Goal: Information Seeking & Learning: Learn about a topic

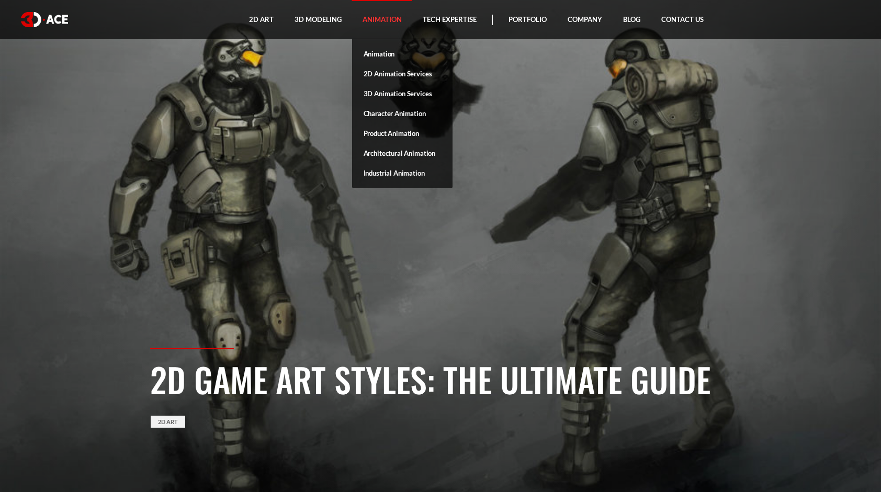
click at [374, 22] on link "Animation" at bounding box center [382, 19] width 60 height 39
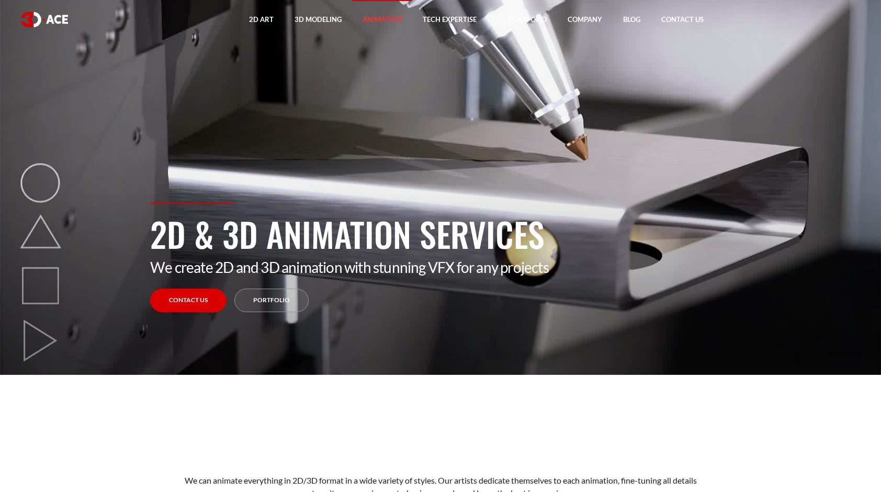
scroll to position [471, 0]
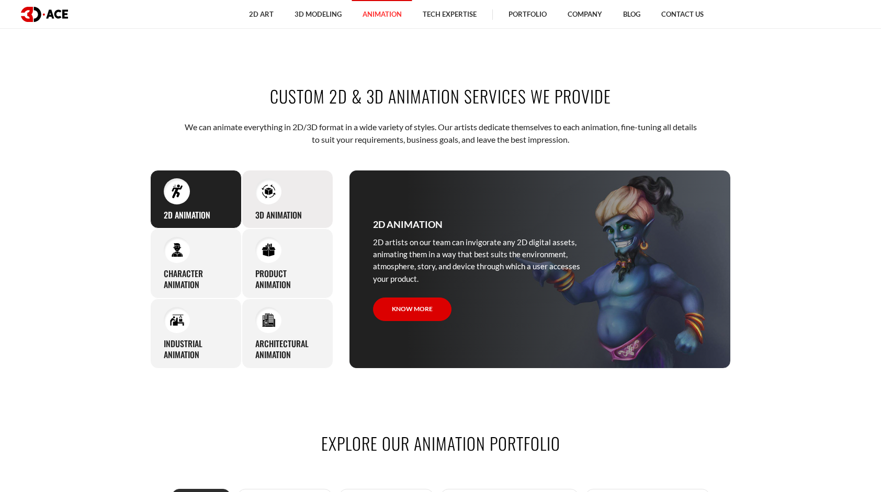
click at [271, 188] on img at bounding box center [268, 191] width 14 height 14
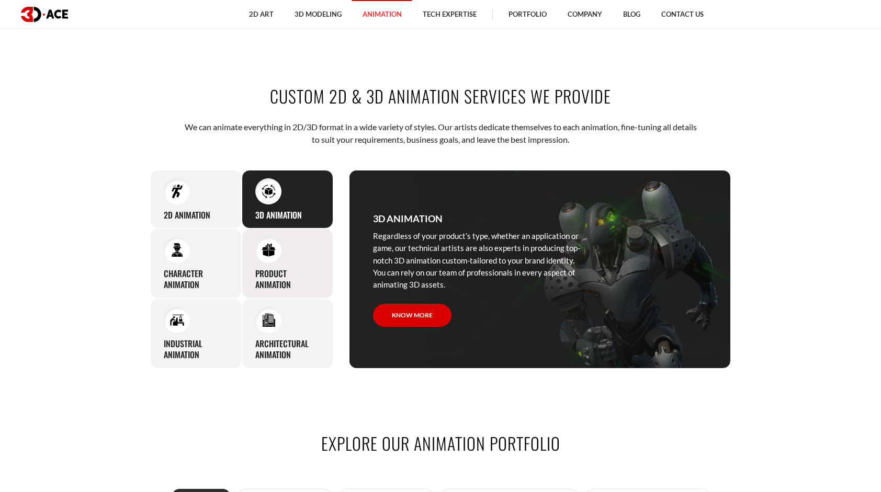
click at [269, 247] on img at bounding box center [268, 250] width 14 height 14
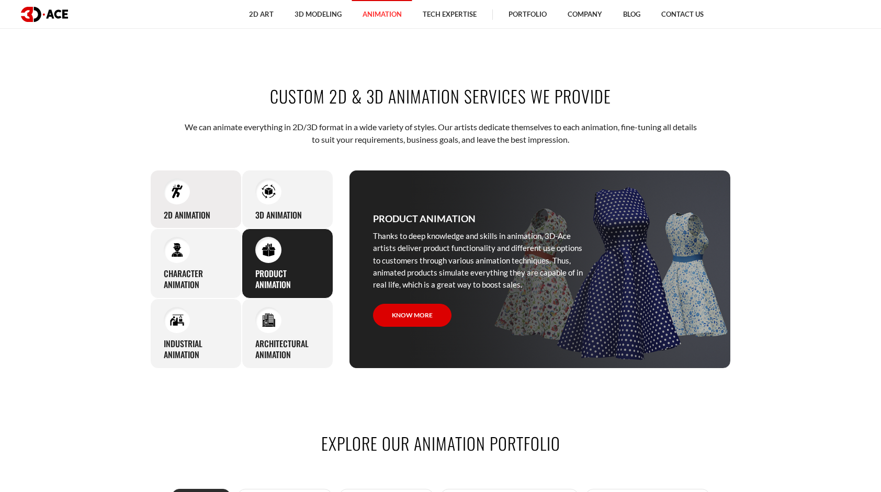
click at [166, 183] on div at bounding box center [177, 191] width 26 height 26
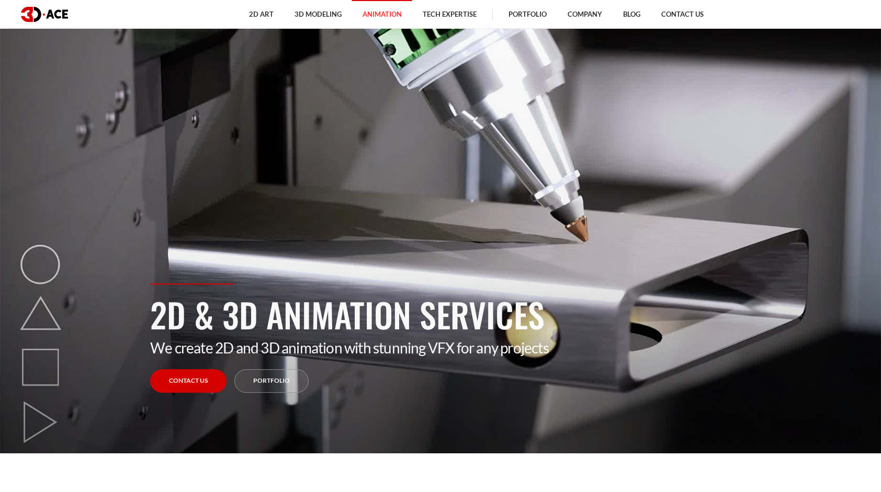
scroll to position [0, 0]
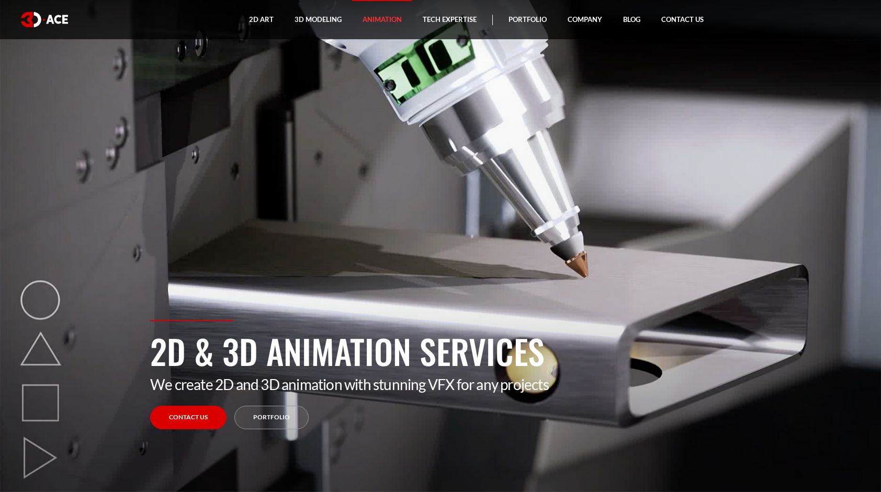
click at [41, 18] on img at bounding box center [44, 19] width 47 height 15
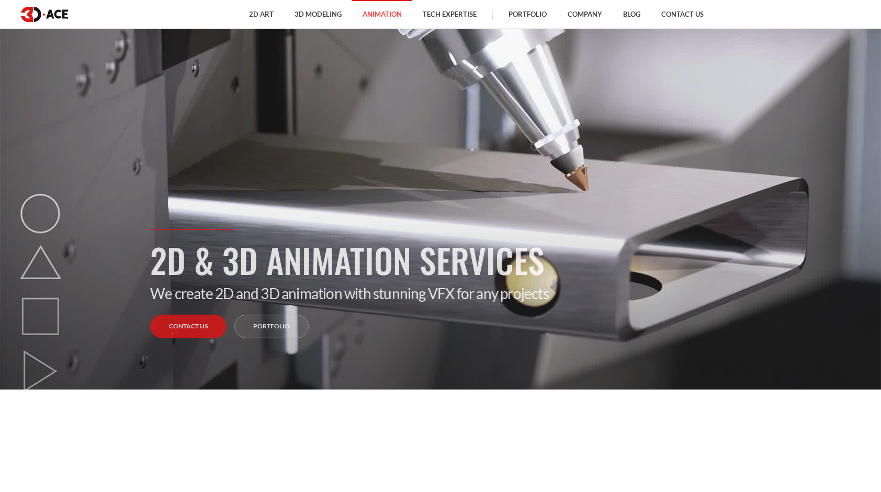
scroll to position [366, 0]
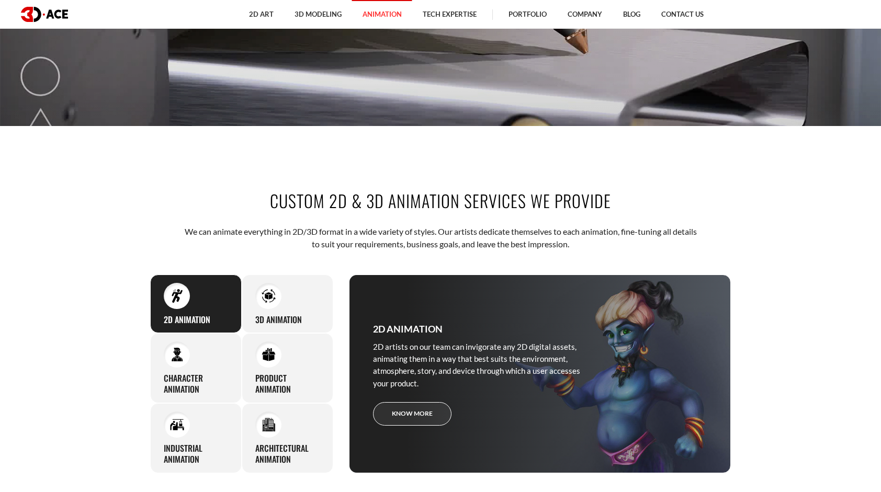
click at [405, 406] on link "Know more" at bounding box center [412, 414] width 78 height 24
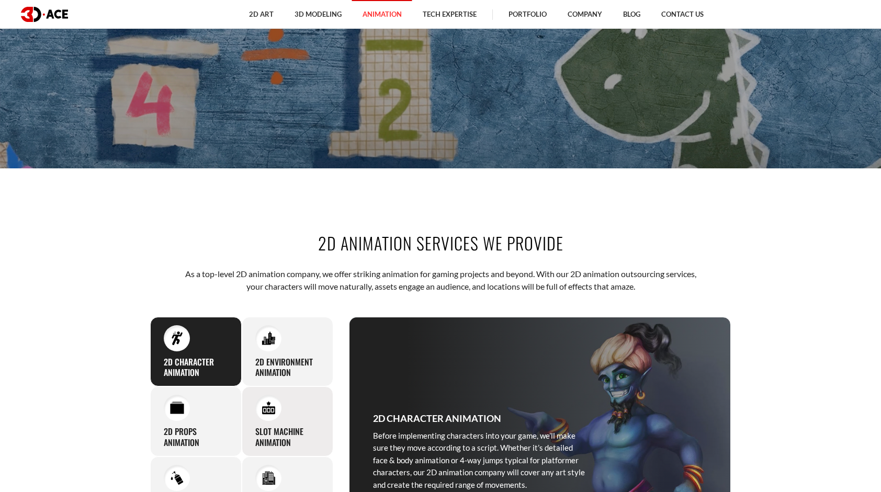
scroll to position [157, 0]
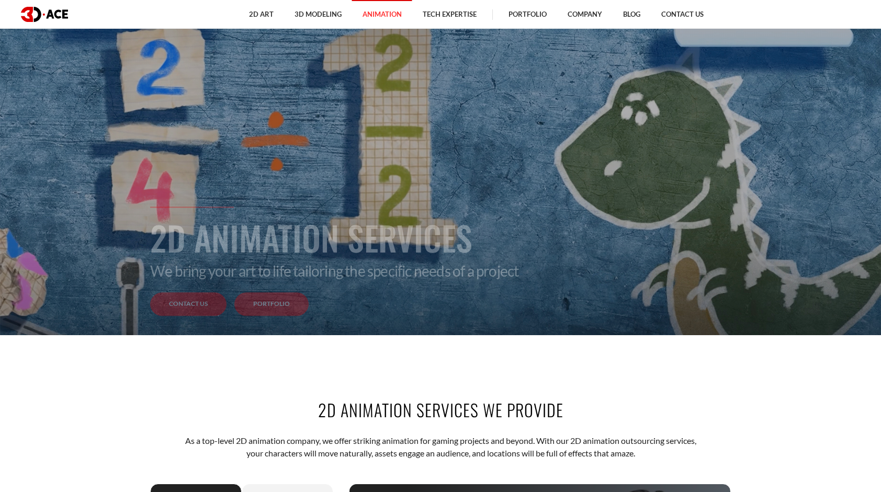
click at [299, 305] on link "Portfolio" at bounding box center [271, 305] width 74 height 24
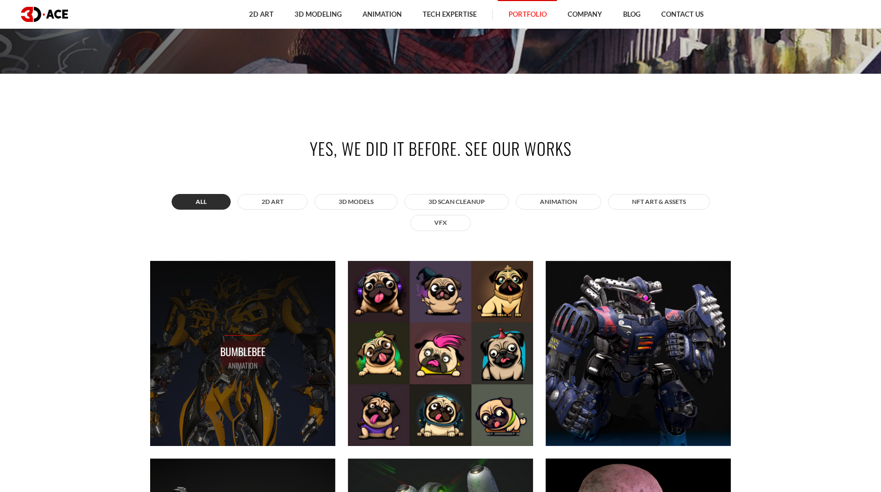
scroll to position [471, 0]
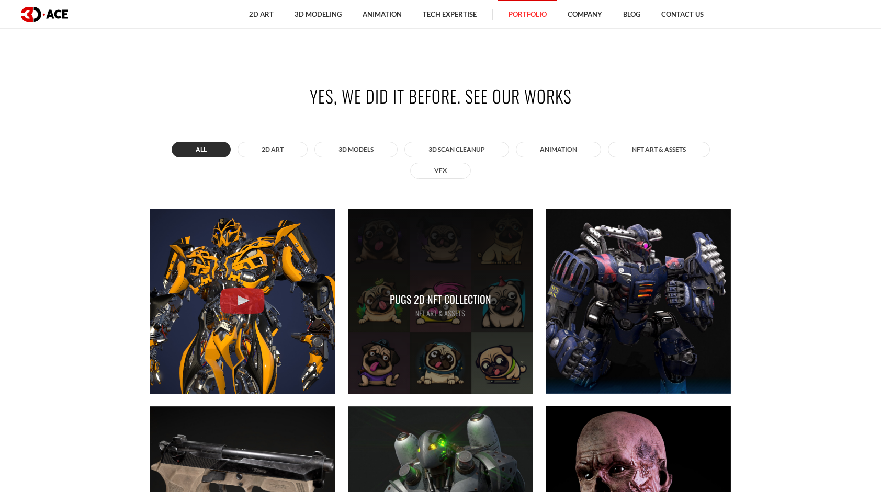
click at [473, 290] on div "Pugs 2D NFT Collection NFT art & assets" at bounding box center [440, 301] width 101 height 36
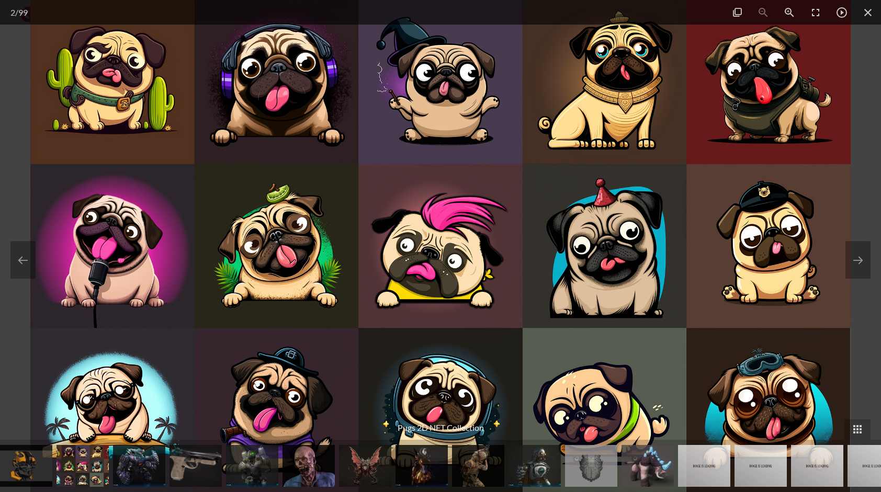
click at [41, 162] on img at bounding box center [440, 246] width 820 height 492
click at [20, 148] on div at bounding box center [440, 246] width 881 height 492
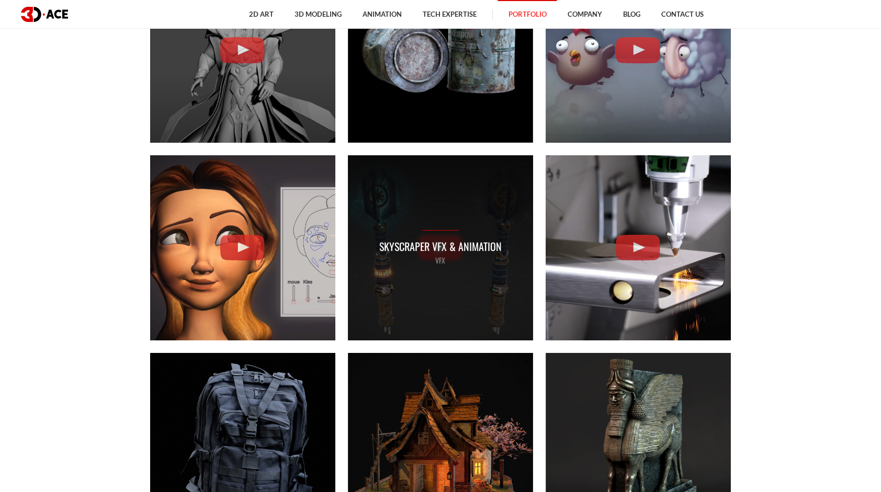
scroll to position [1935, 0]
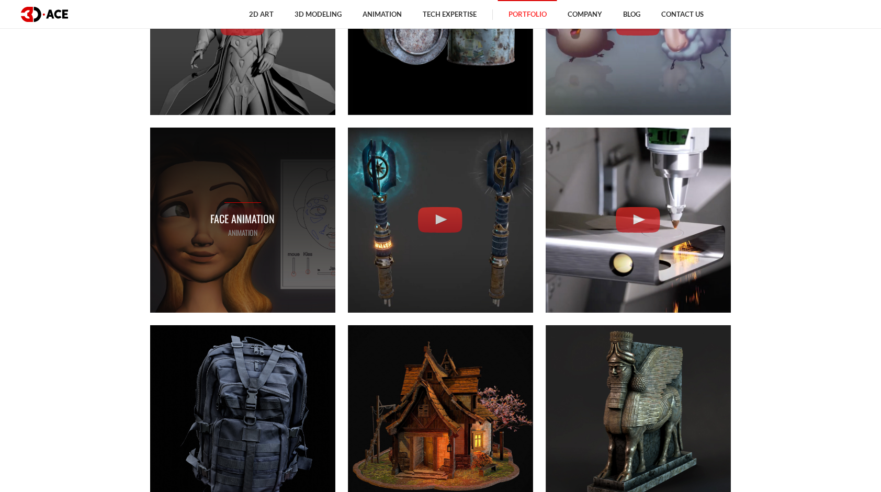
click at [286, 188] on div "Face Animation ANIMATION" at bounding box center [242, 220] width 185 height 185
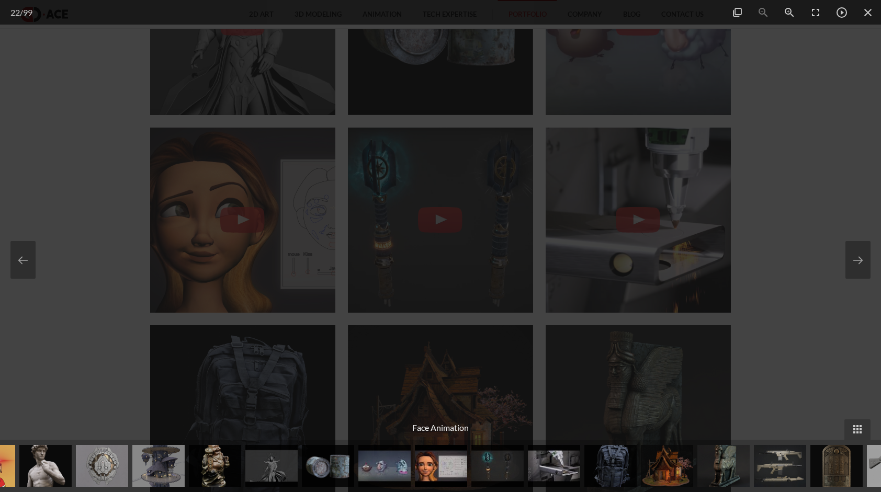
click at [55, 129] on div at bounding box center [440, 246] width 881 height 492
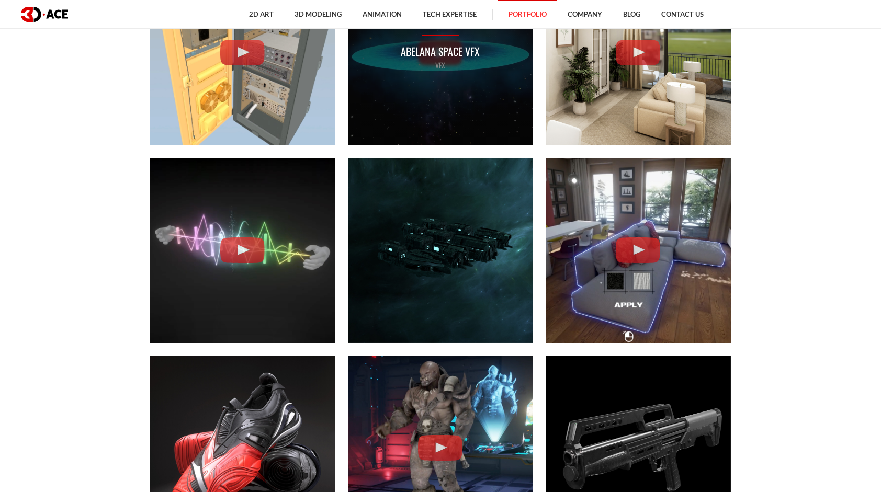
scroll to position [2876, 0]
